Goal: Information Seeking & Learning: Learn about a topic

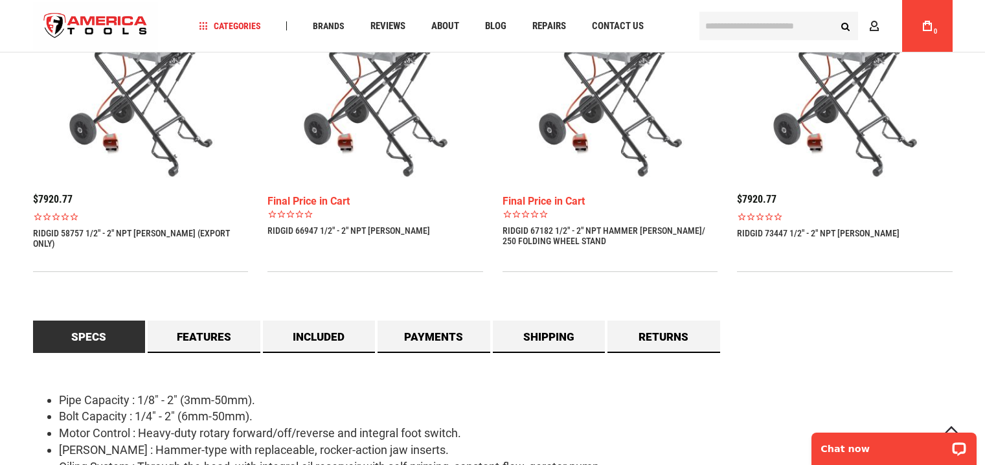
scroll to position [1165, 0]
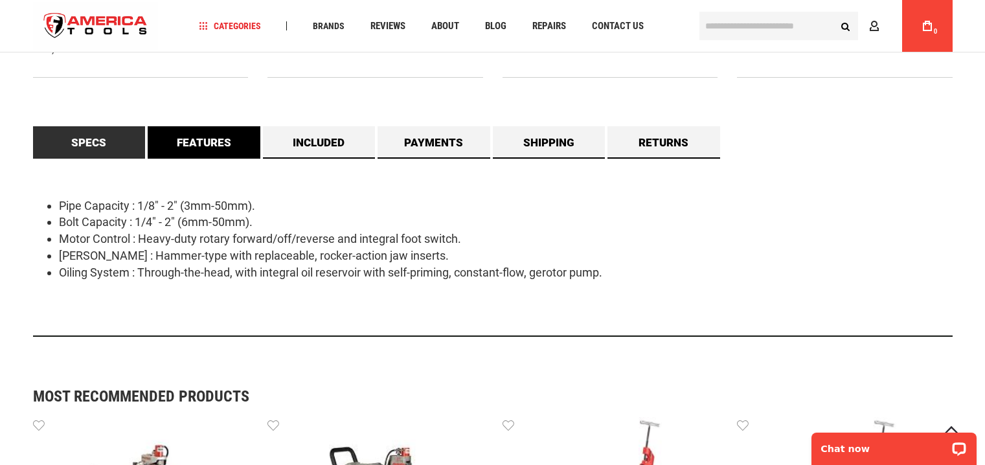
click at [200, 145] on link "Features" at bounding box center [204, 142] width 113 height 32
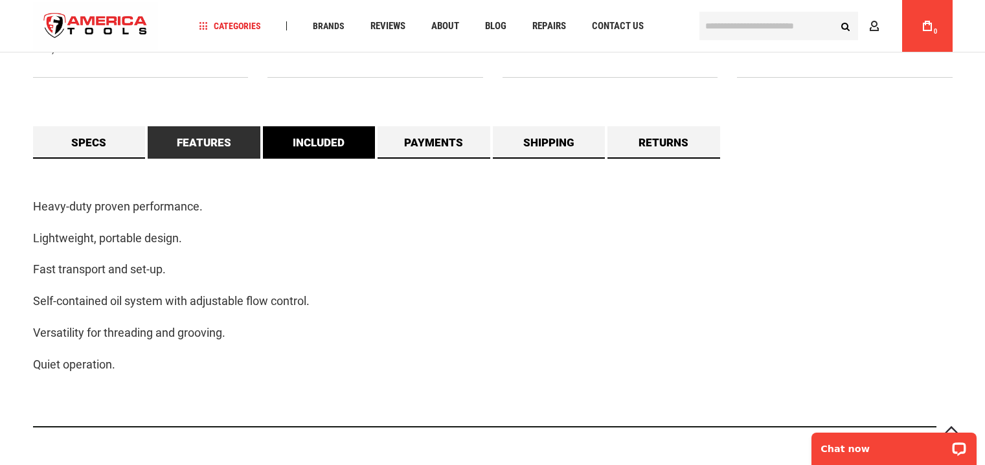
click at [321, 146] on link "Included" at bounding box center [319, 142] width 113 height 32
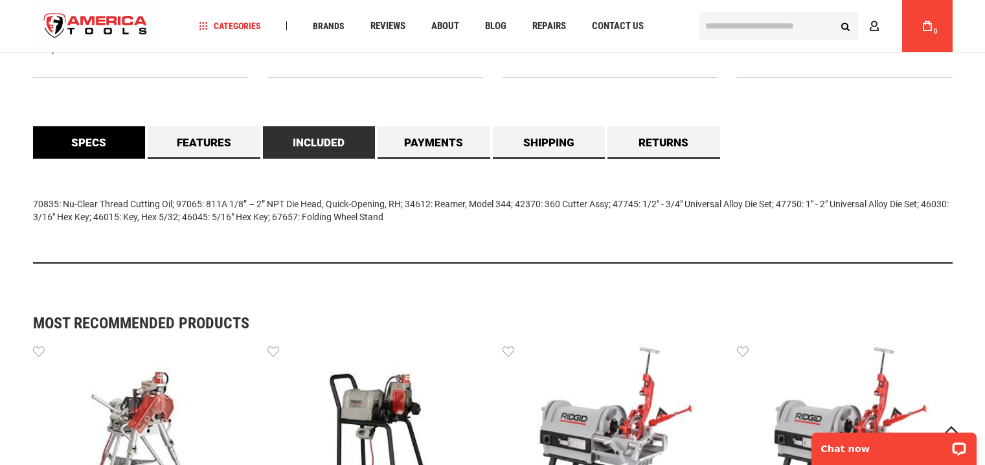
click at [87, 143] on link "Specs" at bounding box center [89, 142] width 113 height 32
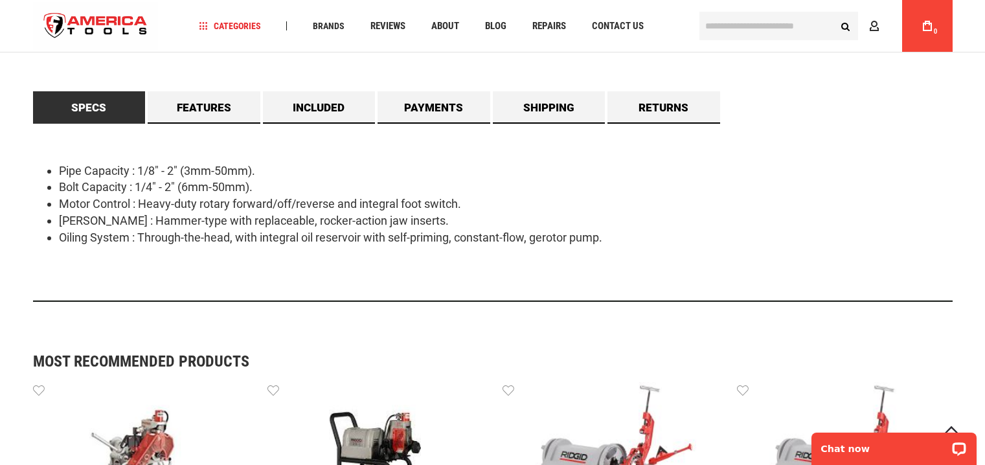
scroll to position [1230, 0]
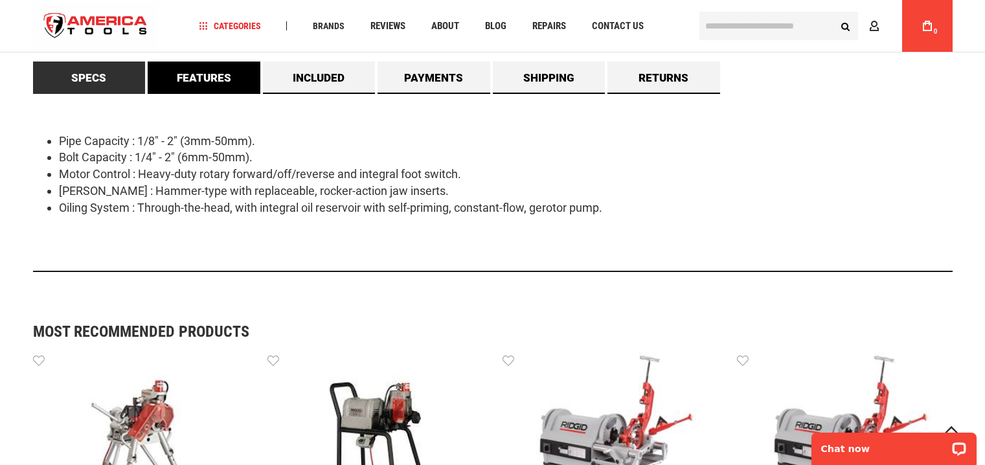
click at [192, 76] on link "Features" at bounding box center [204, 78] width 113 height 32
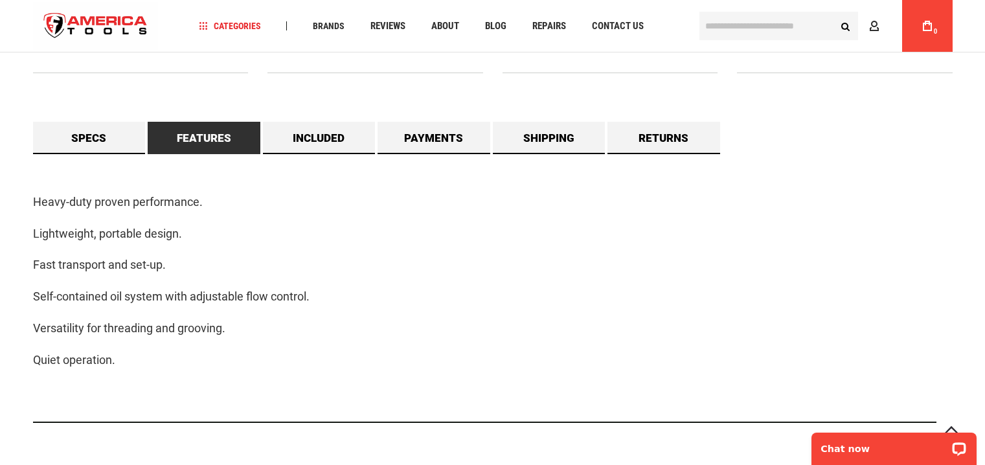
scroll to position [1165, 0]
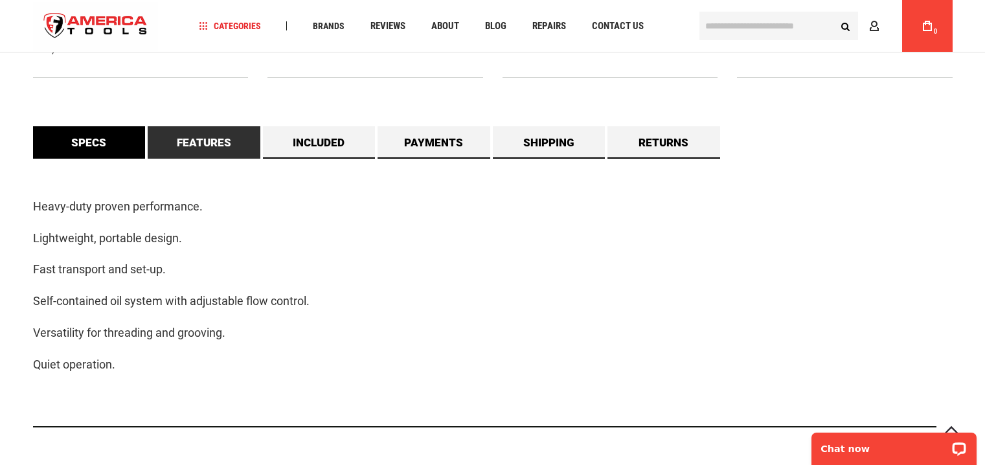
click at [104, 148] on link "Specs" at bounding box center [89, 142] width 113 height 32
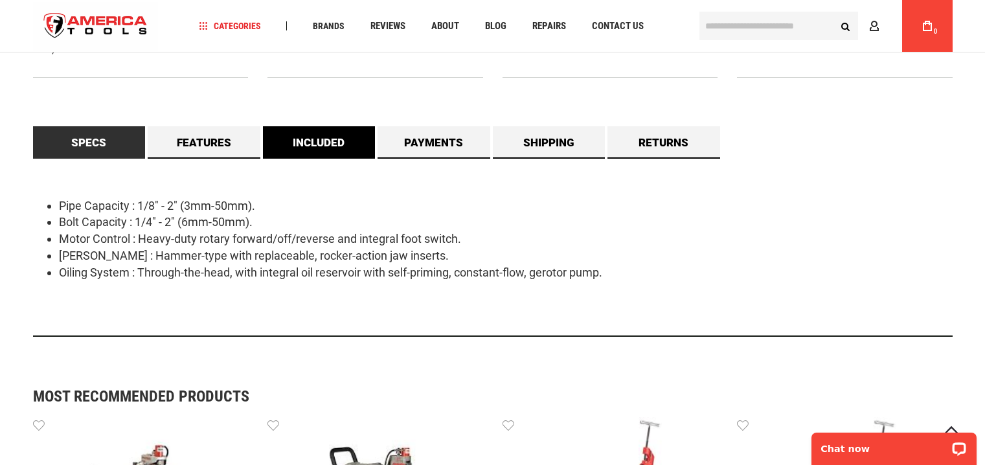
click at [309, 141] on link "Included" at bounding box center [319, 142] width 113 height 32
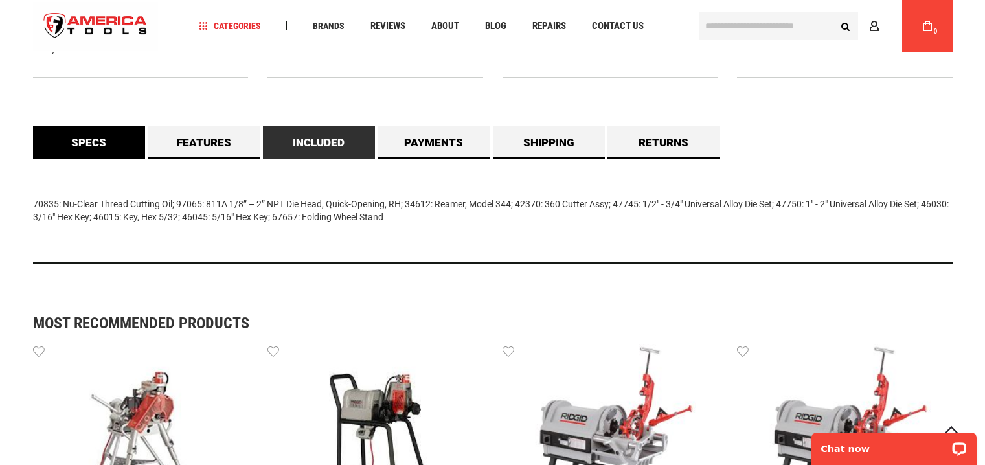
click at [108, 143] on link "Specs" at bounding box center [89, 142] width 113 height 32
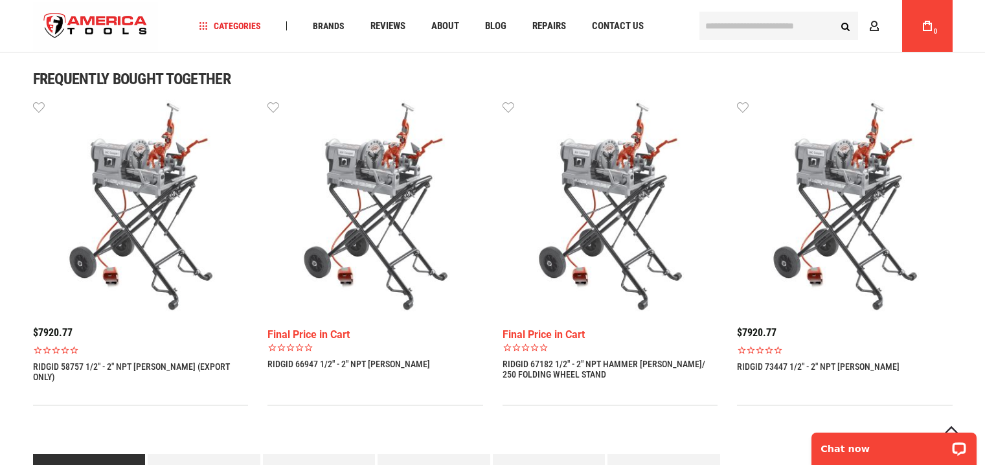
scroll to position [712, 0]
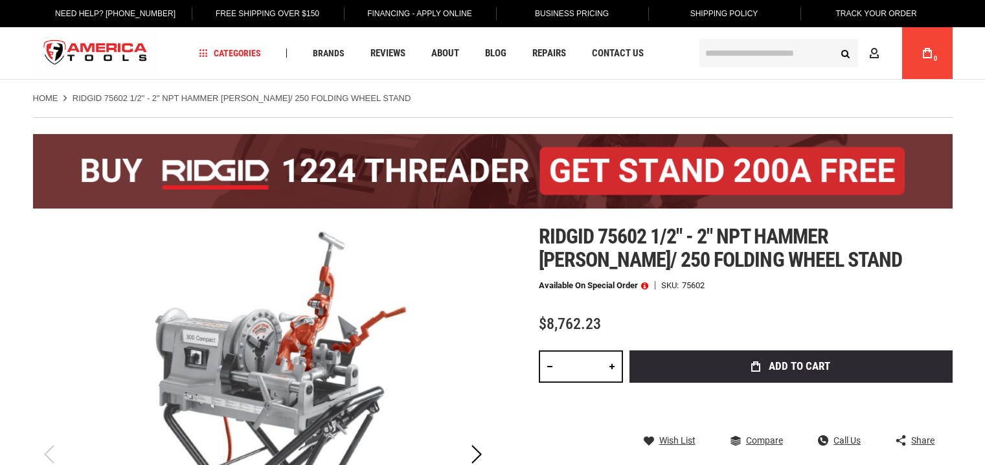
click at [72, 260] on div at bounding box center [263, 455] width 460 height 460
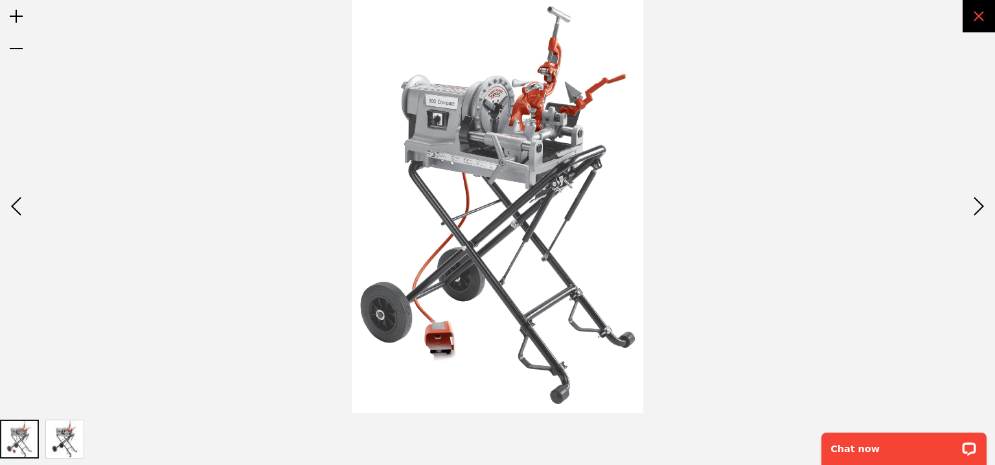
click at [979, 14] on div "Exit fullscreen" at bounding box center [979, 16] width 32 height 32
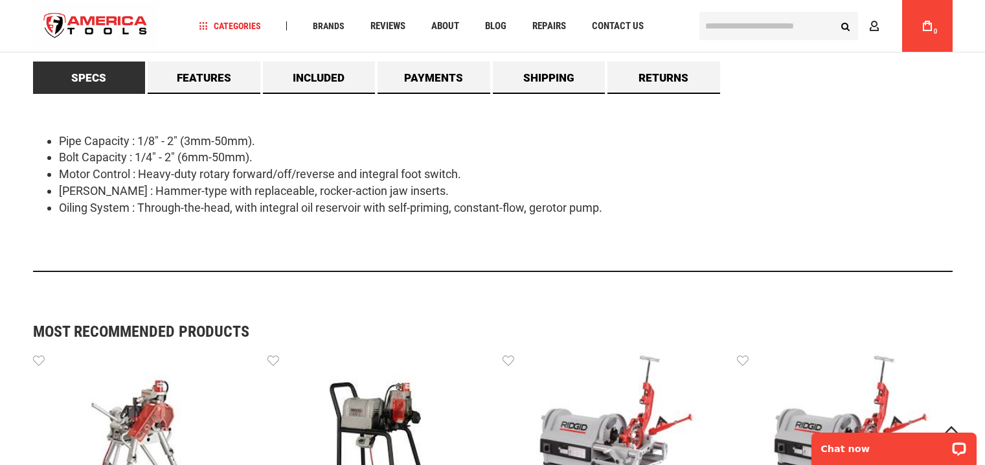
scroll to position [971, 0]
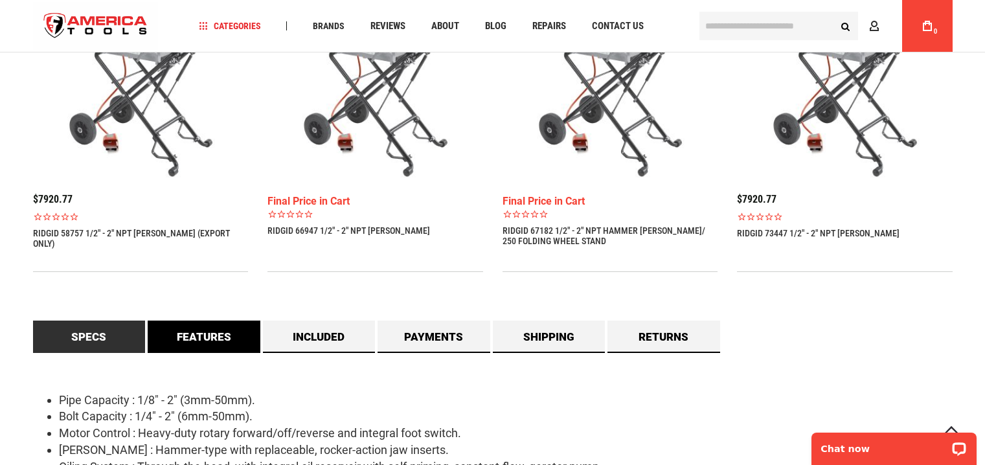
click at [190, 336] on link "Features" at bounding box center [204, 337] width 113 height 32
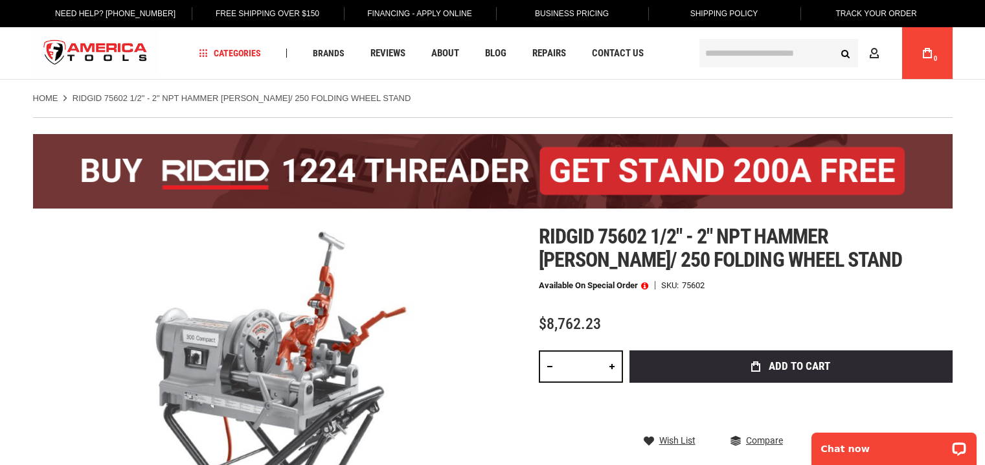
scroll to position [1076, 0]
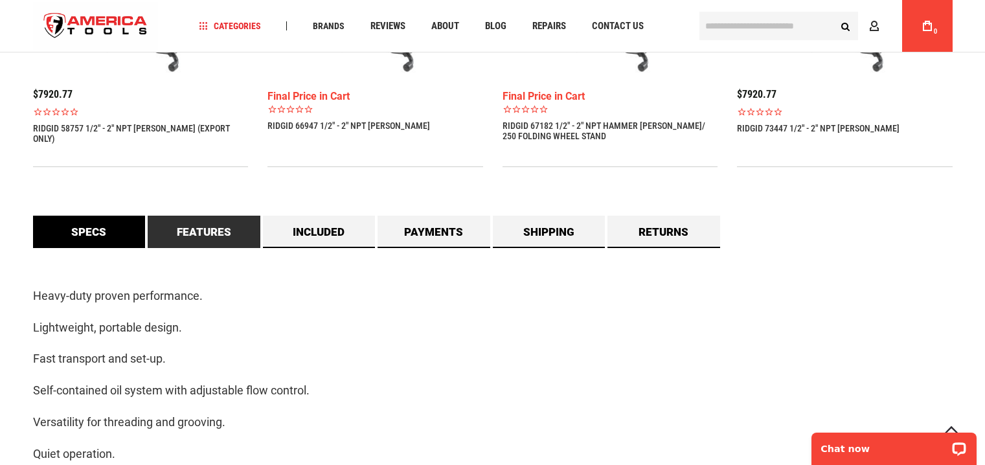
click at [97, 225] on link "Specs" at bounding box center [89, 232] width 113 height 32
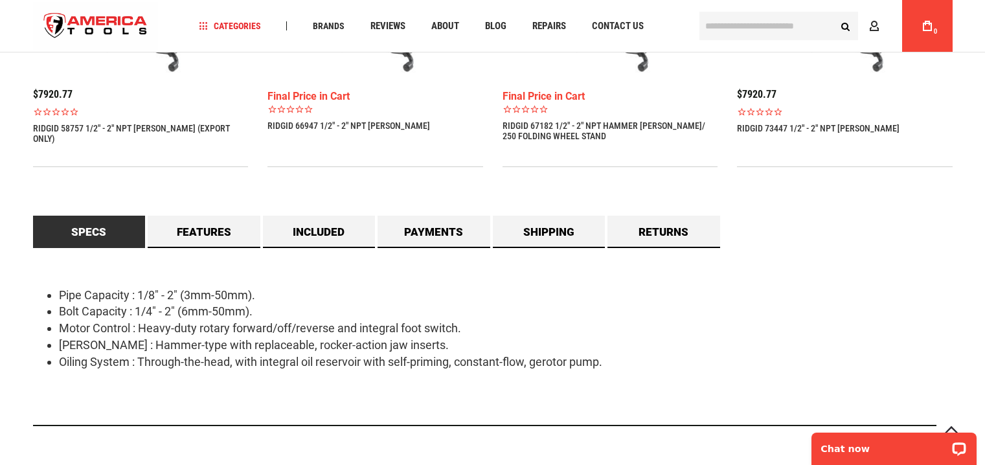
click at [88, 234] on link "Specs" at bounding box center [89, 232] width 113 height 32
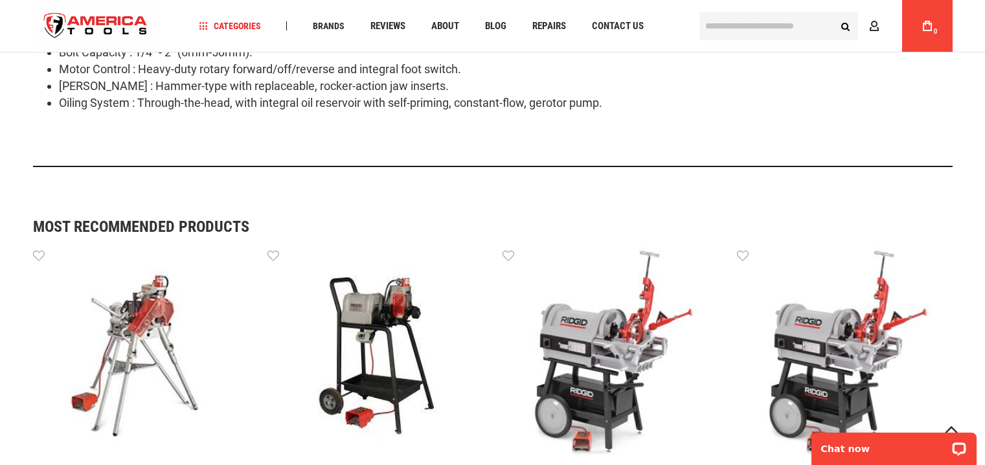
scroll to position [818, 0]
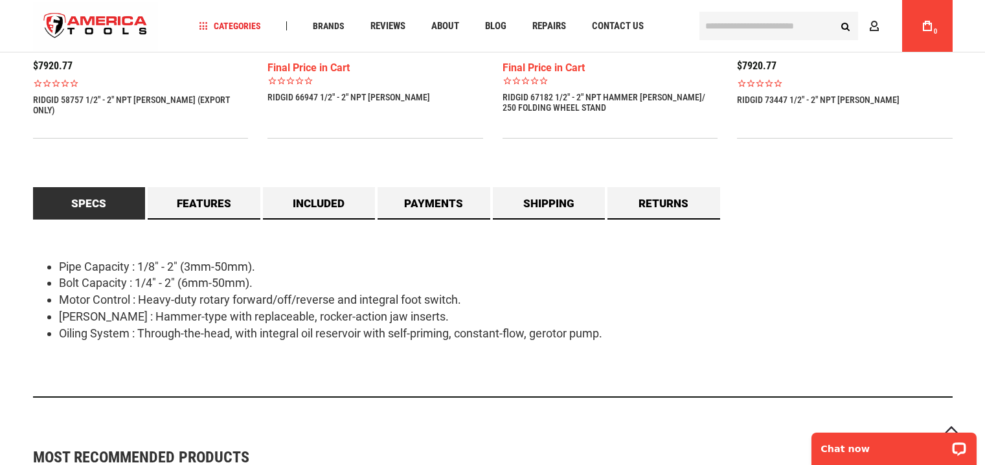
scroll to position [1230, 0]
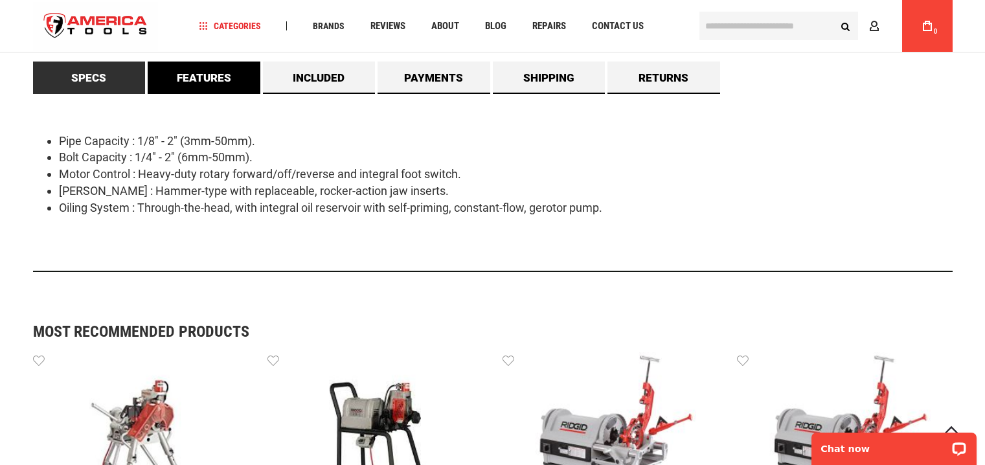
click at [215, 79] on link "Features" at bounding box center [204, 78] width 113 height 32
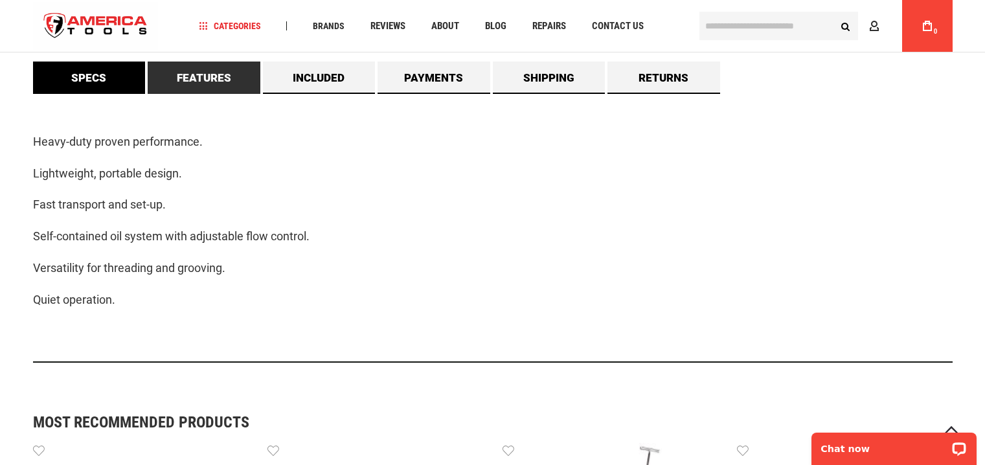
click at [101, 78] on link "Specs" at bounding box center [89, 78] width 113 height 32
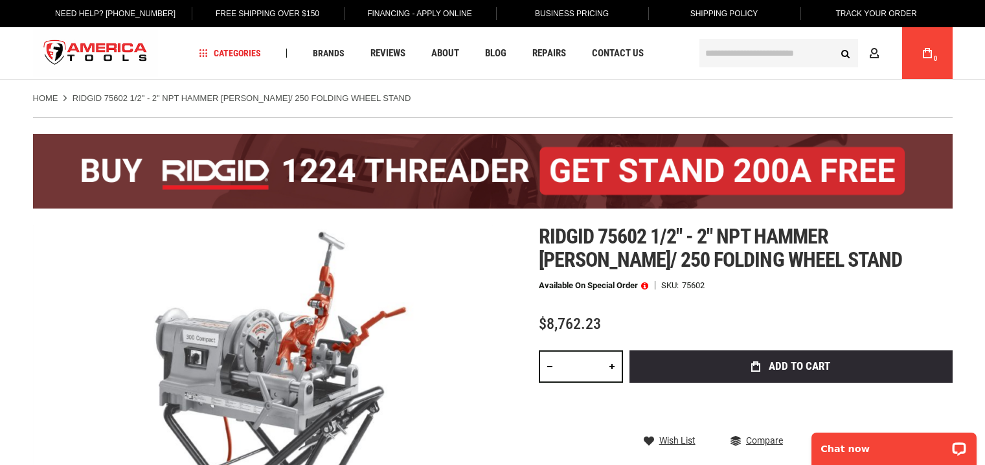
scroll to position [0, 0]
click at [472, 100] on ul "Home RIDGID 75602 1/2" - 2" NPT HAMMER [PERSON_NAME]/ 250 FOLDING WHEEL STAND" at bounding box center [493, 99] width 920 height 12
